Goal: Ask a question

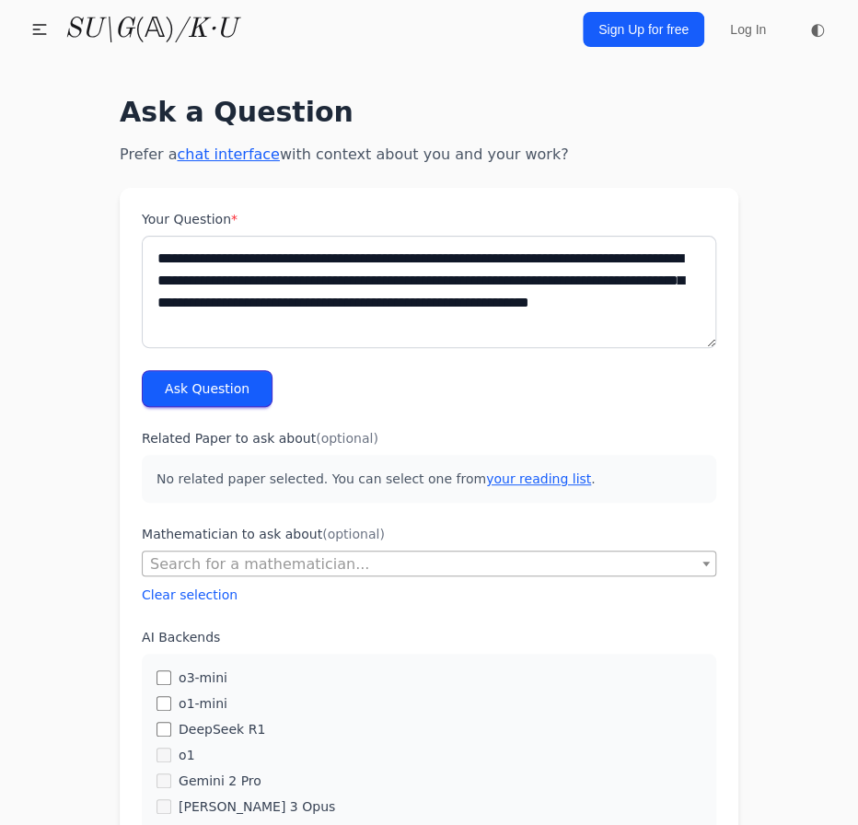
type textarea "**********"
click at [208, 389] on button "Ask Question" at bounding box center [207, 388] width 131 height 37
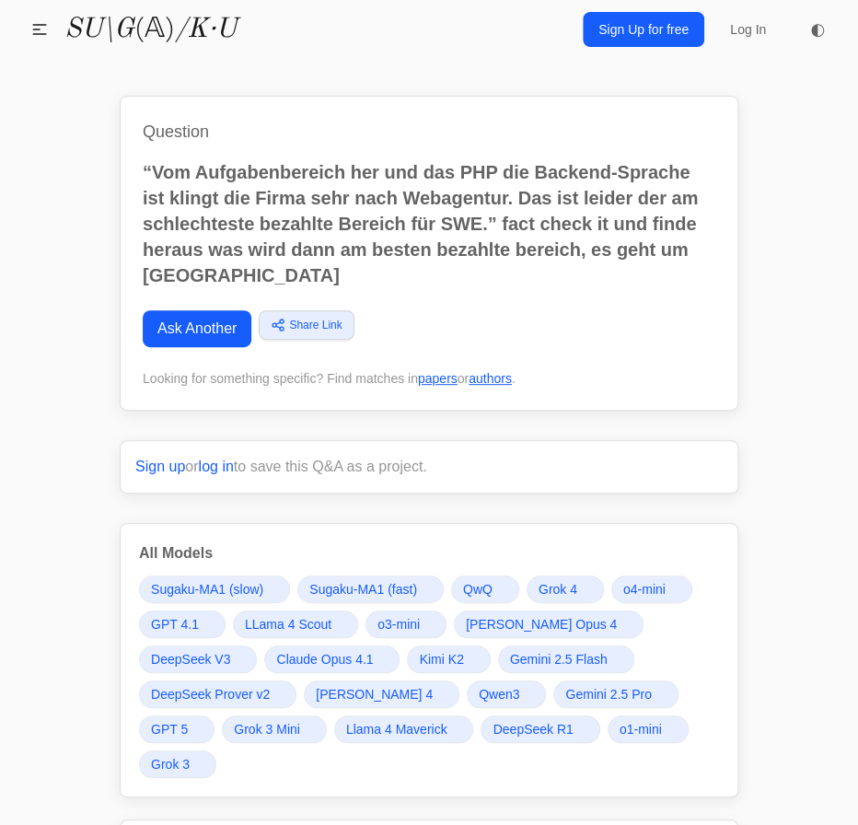
click at [565, 688] on span "Gemini 2.5 Pro" at bounding box center [608, 694] width 86 height 18
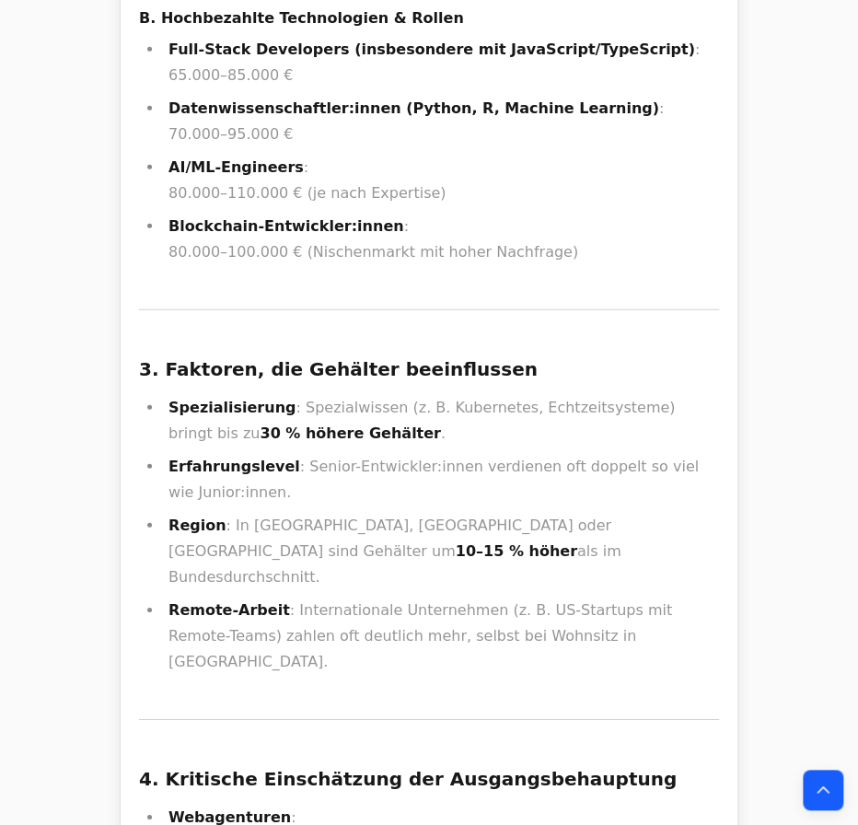
scroll to position [29839, 0]
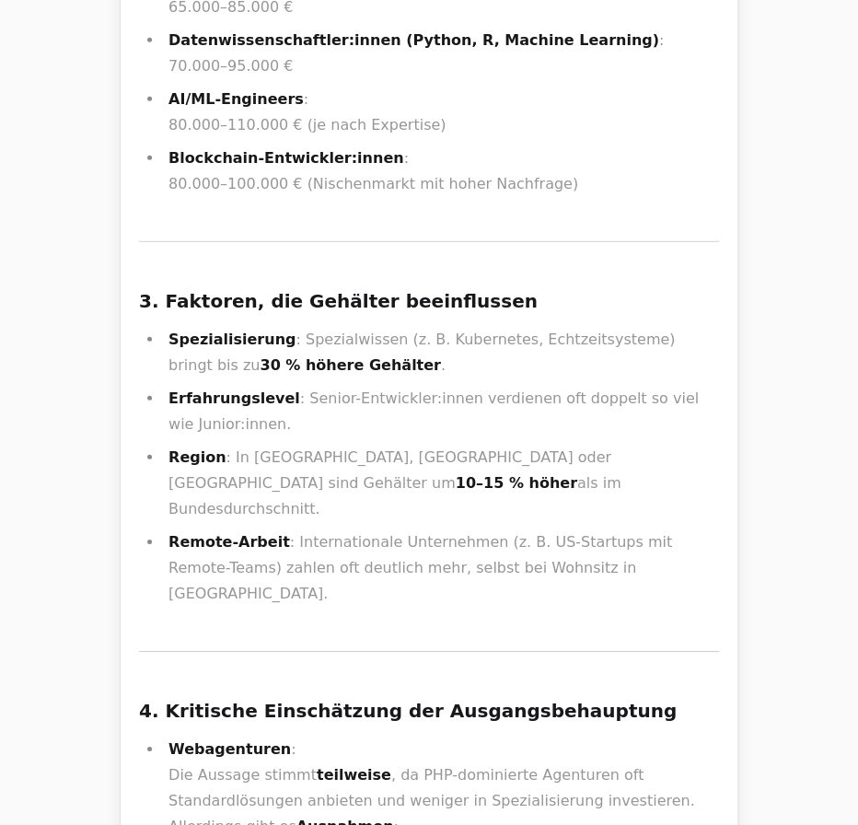
drag, startPoint x: 292, startPoint y: 341, endPoint x: 306, endPoint y: 315, distance: 29.2
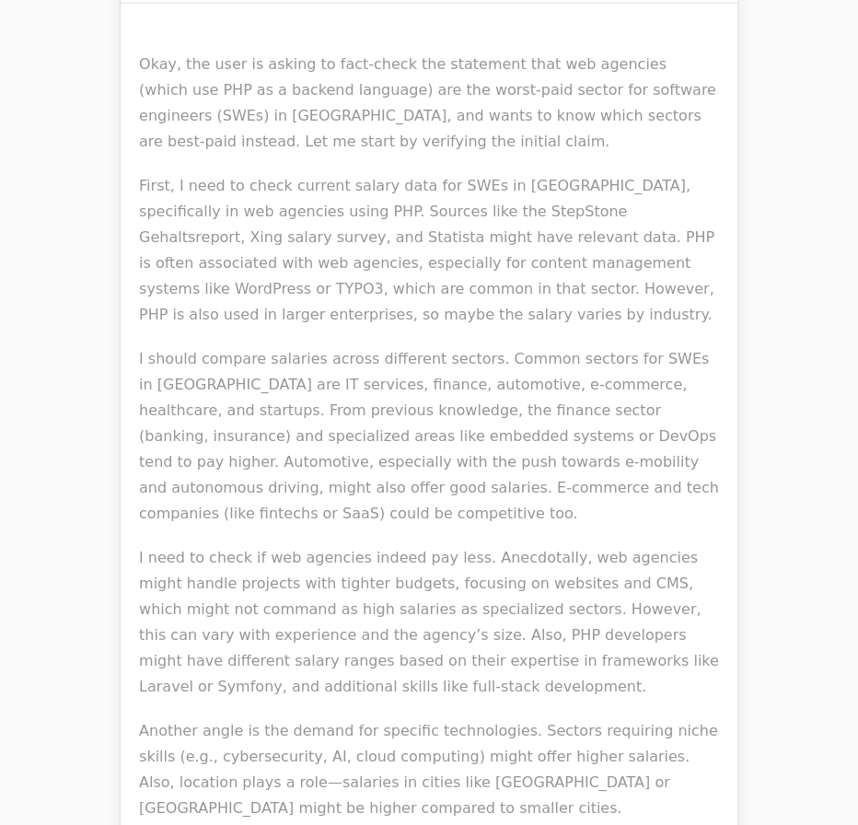
drag, startPoint x: 296, startPoint y: 318, endPoint x: 658, endPoint y: 322, distance: 361.8
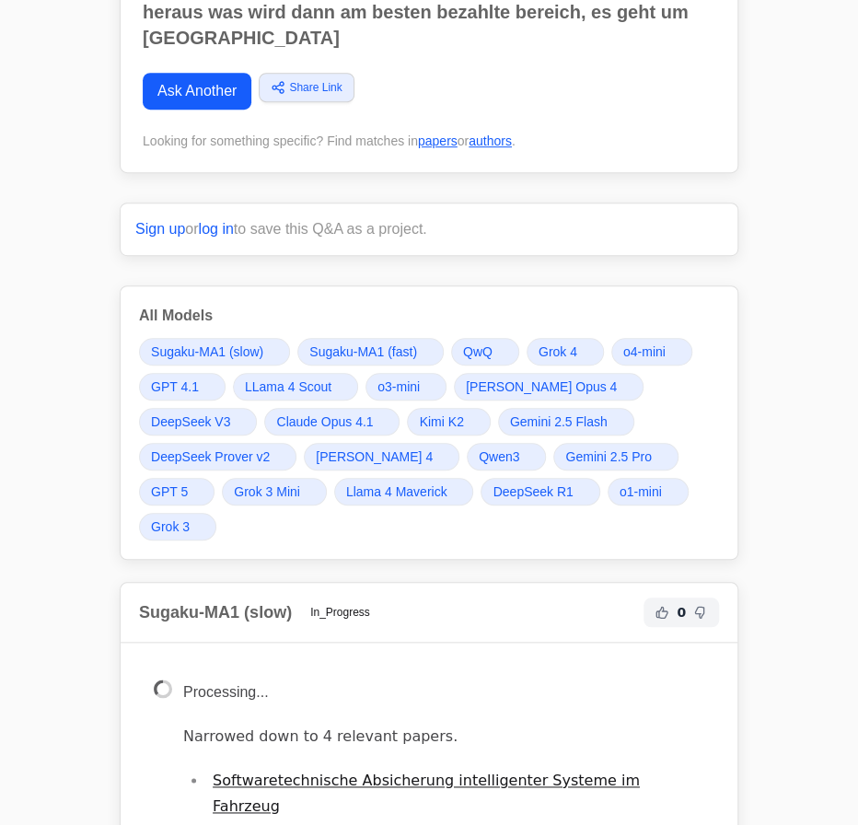
scroll to position [250, 0]
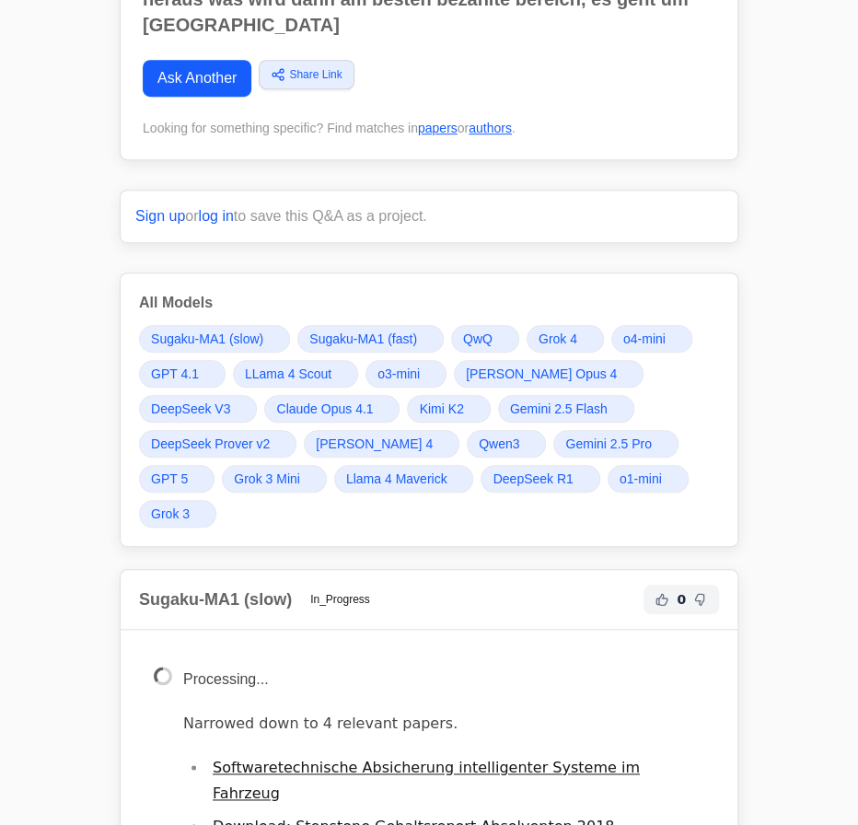
click at [565, 434] on span "Gemini 2.5 Pro" at bounding box center [608, 443] width 86 height 18
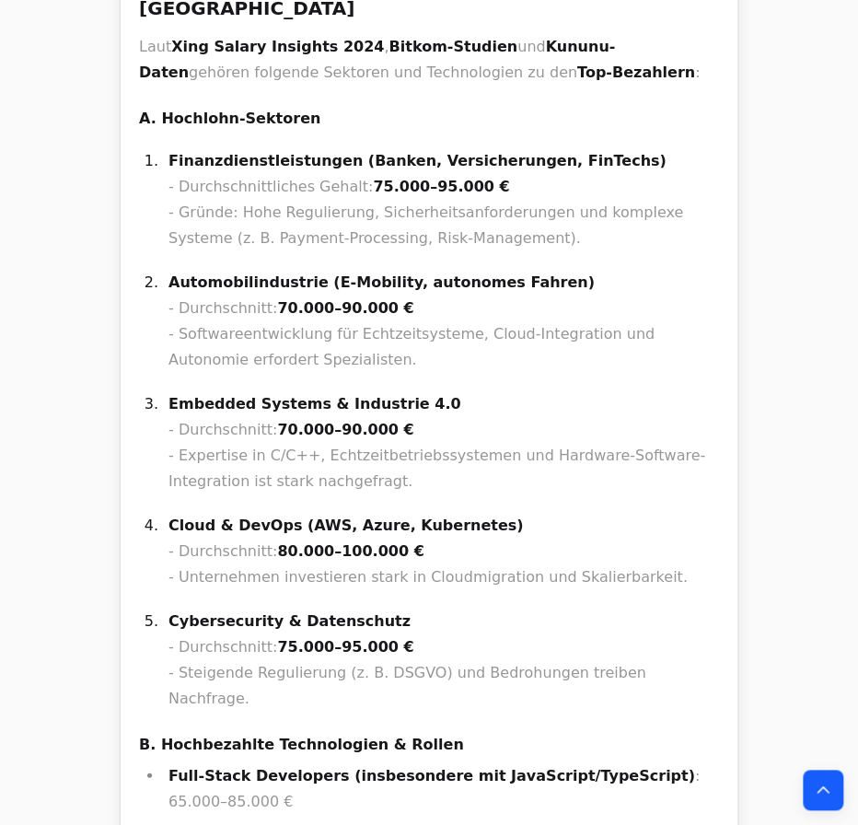
scroll to position [32215, 0]
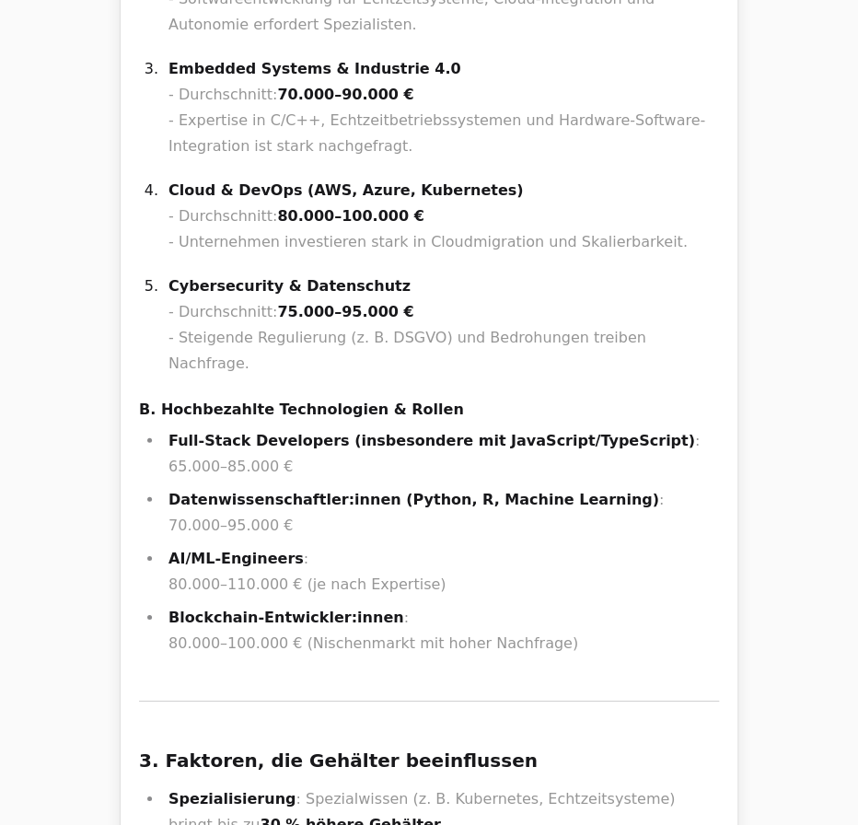
copy div ", lor. Ipsum? Dolor Sitametcons adipi elit Seddoeiusmodtemporinc ut Laboreetdol…"
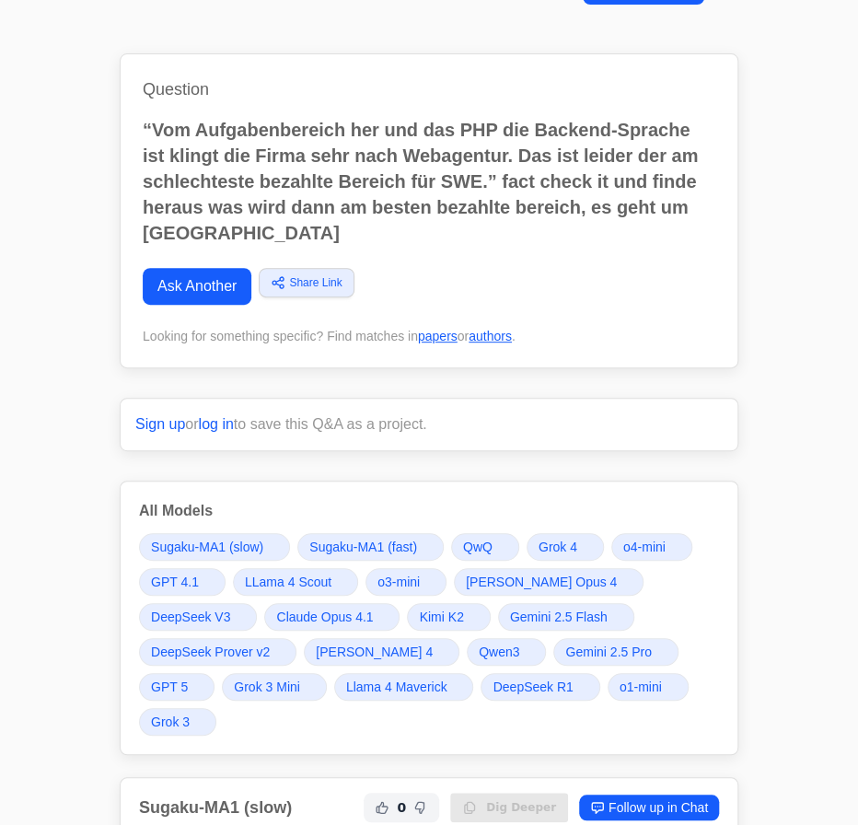
scroll to position [83, 0]
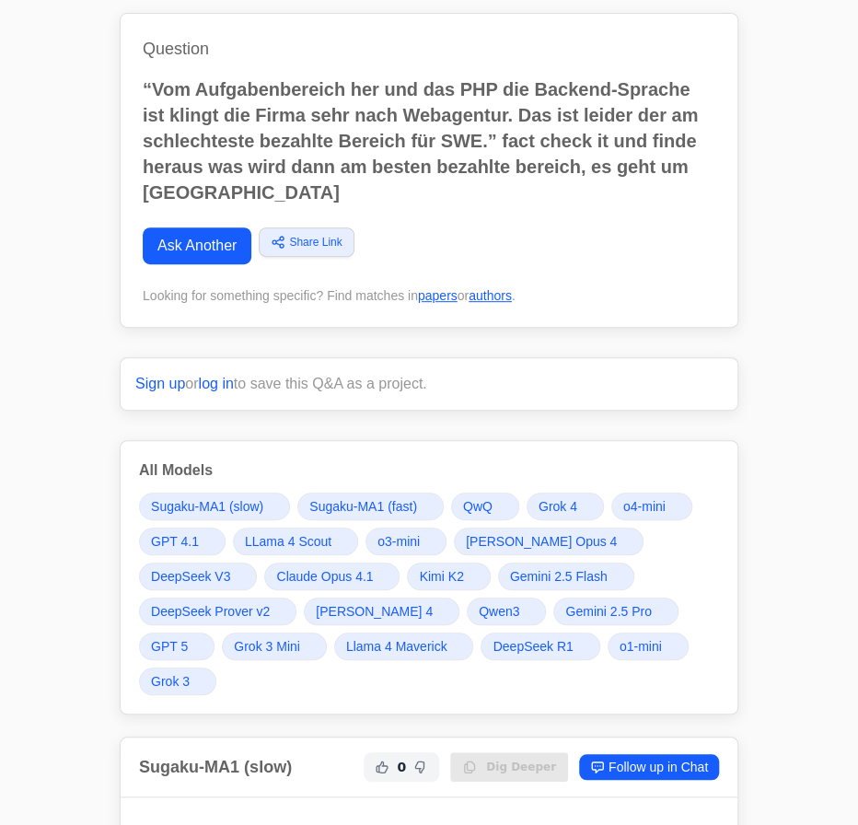
click at [564, 498] on span "Grok 4" at bounding box center [558, 506] width 39 height 18
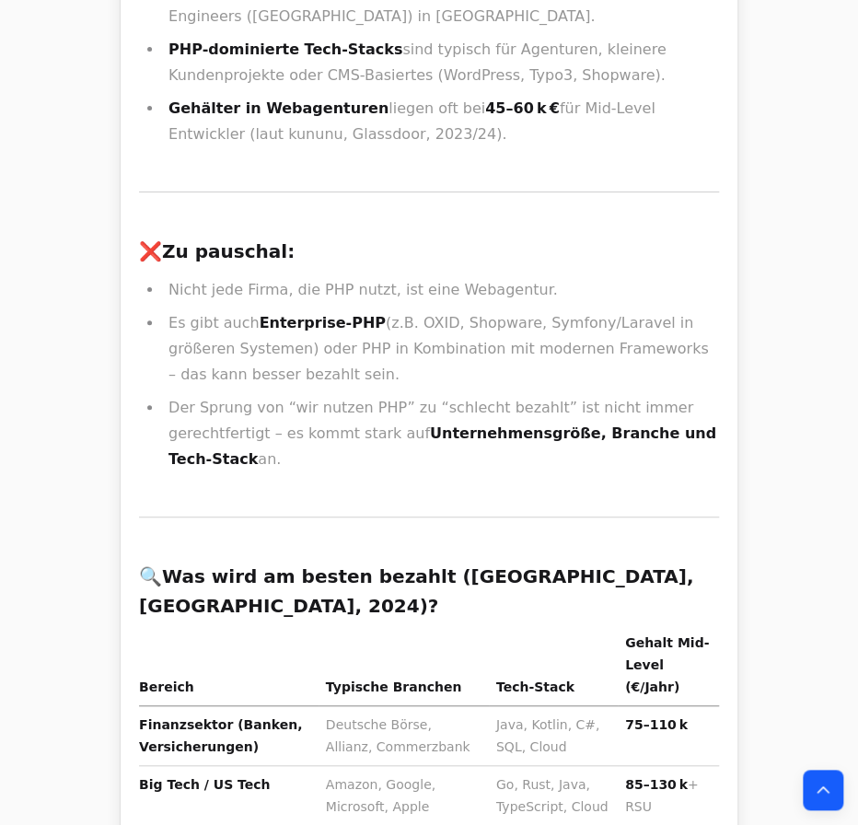
scroll to position [23532, 0]
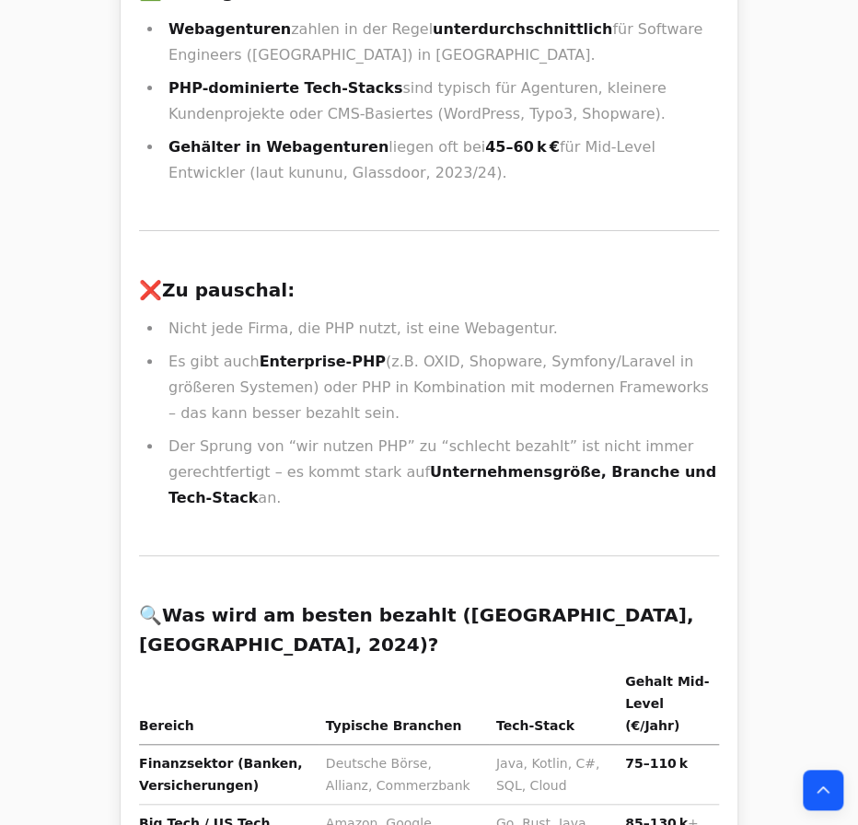
copy strong "FAANG"
